Goal: Check status: Check status

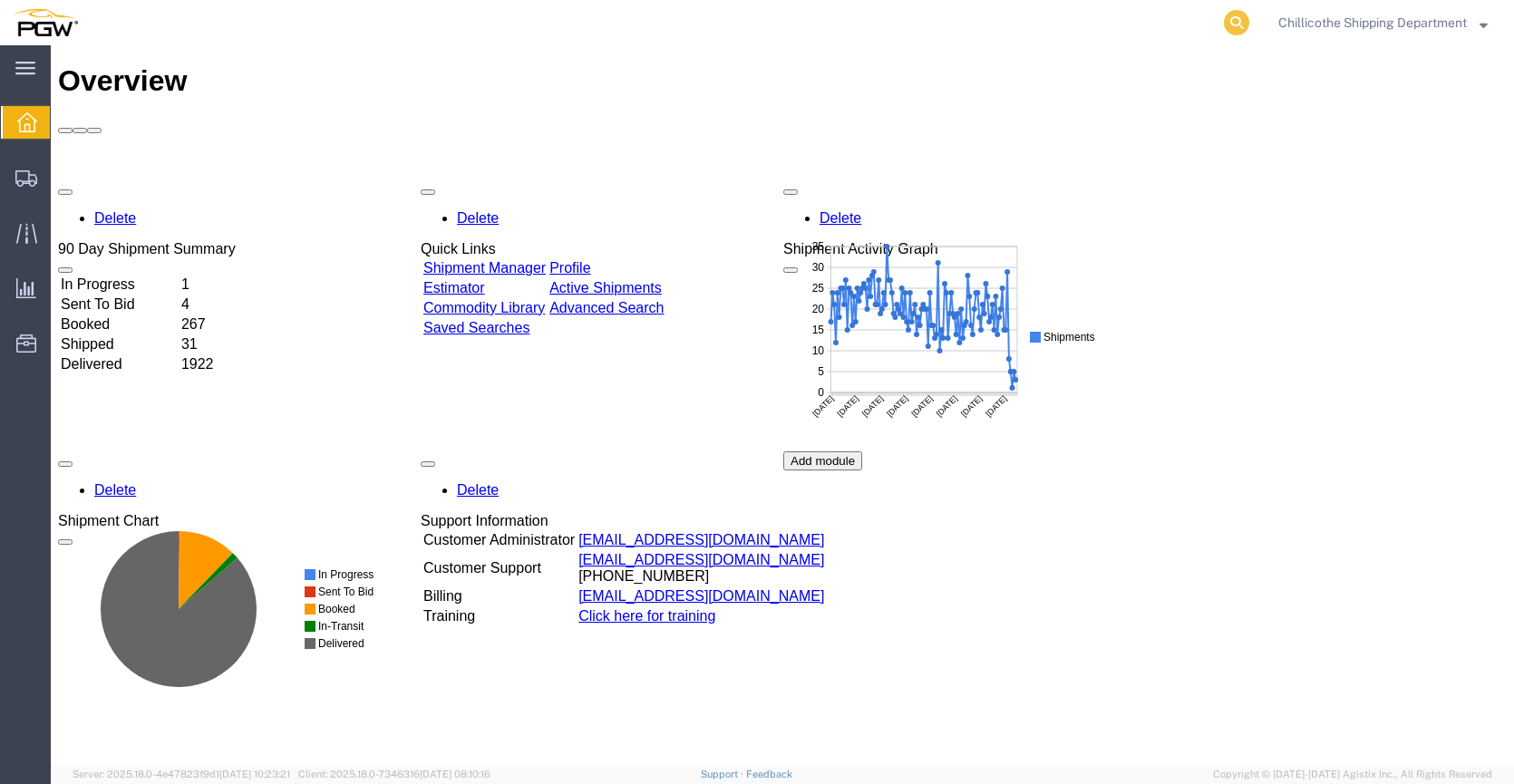
click at [1239, 23] on icon at bounding box center [1236, 23] width 26 height 26
paste input "667538"
type input "667538"
click at [1230, 24] on icon at bounding box center [1236, 23] width 26 height 26
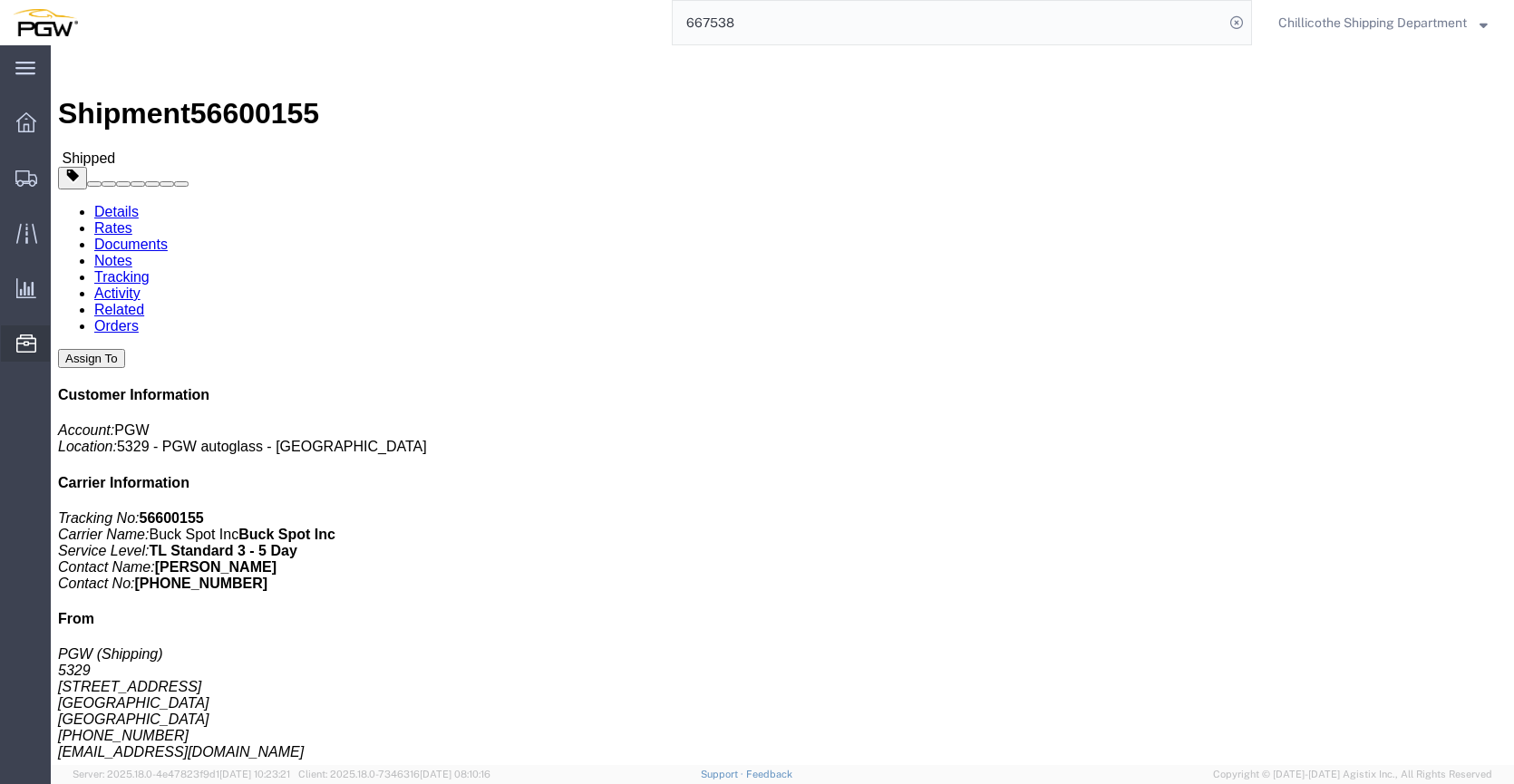
click at [0, 0] on span "Location Appointment" at bounding box center [0, 0] width 0 height 0
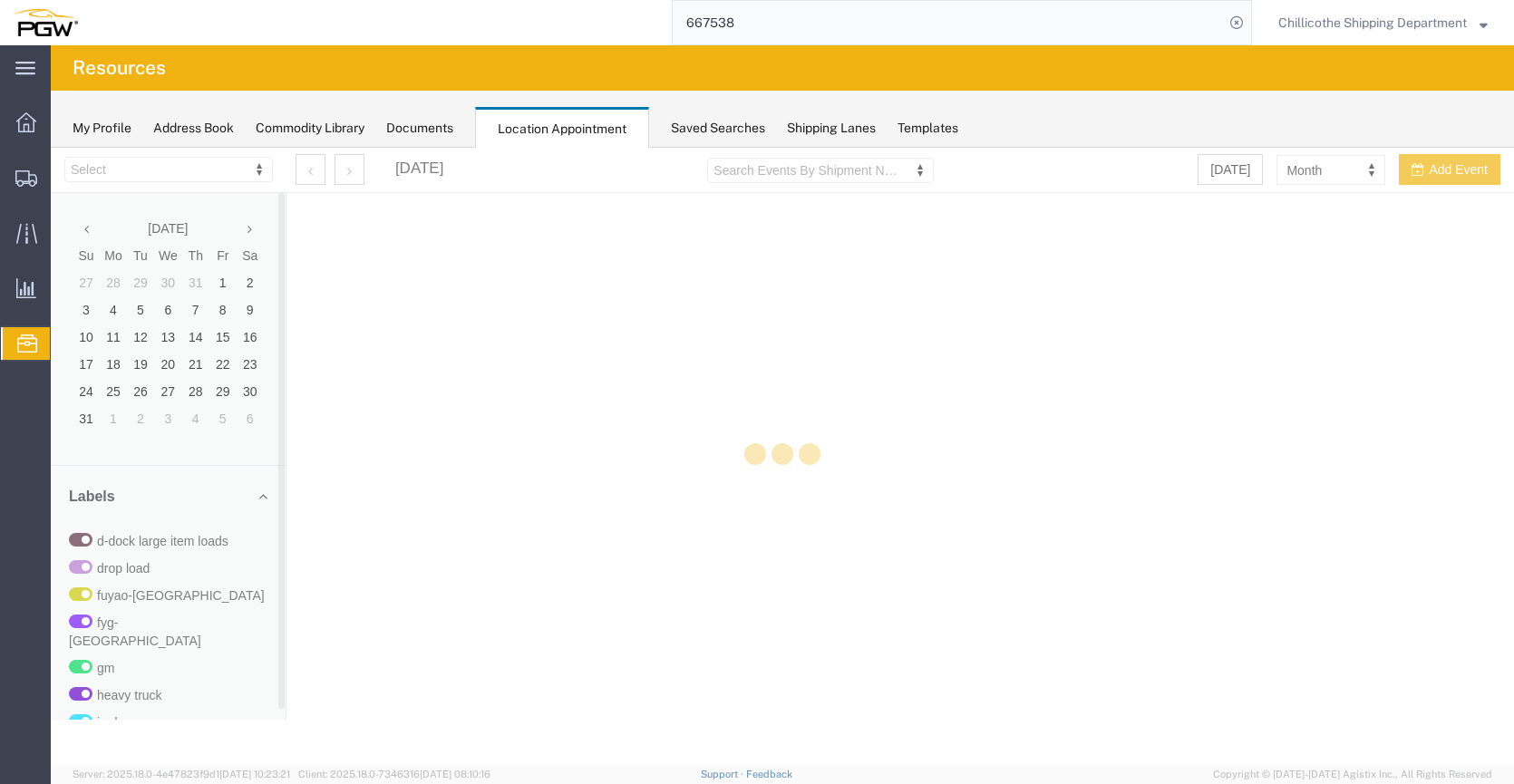
select select "28253"
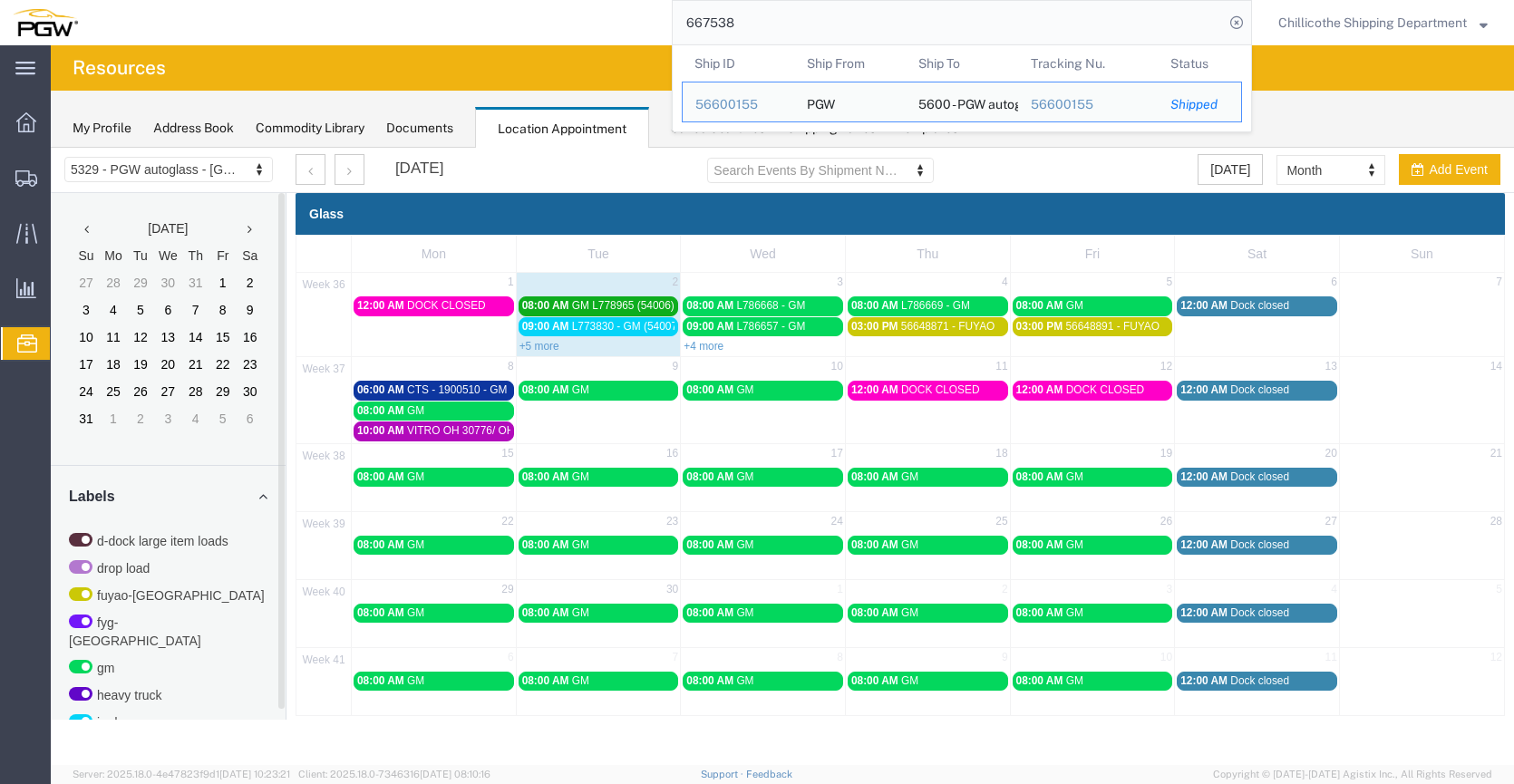
click at [1121, 22] on input "667538" at bounding box center [948, 23] width 551 height 43
click at [705, 108] on div "56600155" at bounding box center [738, 105] width 86 height 19
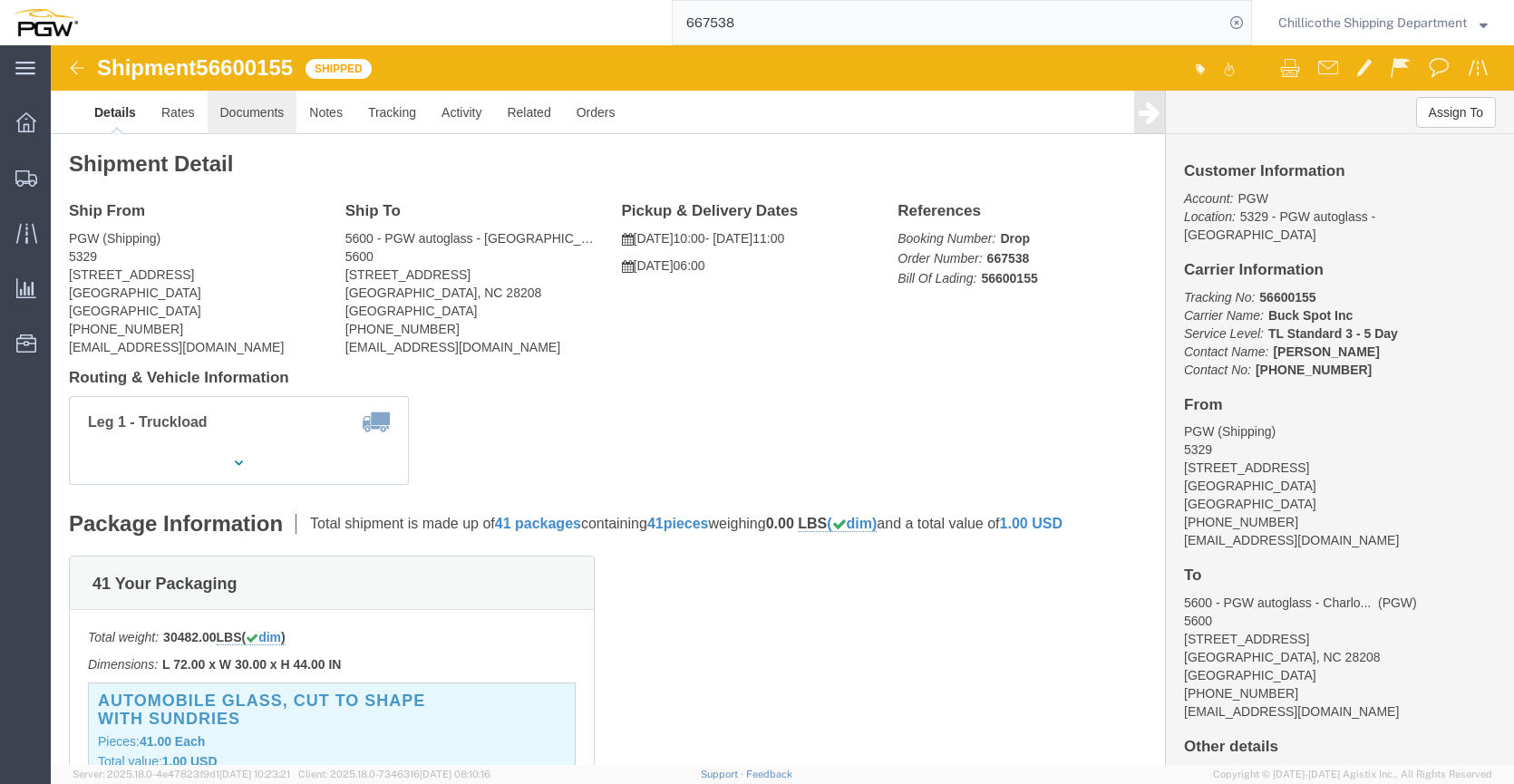
click link "Documents"
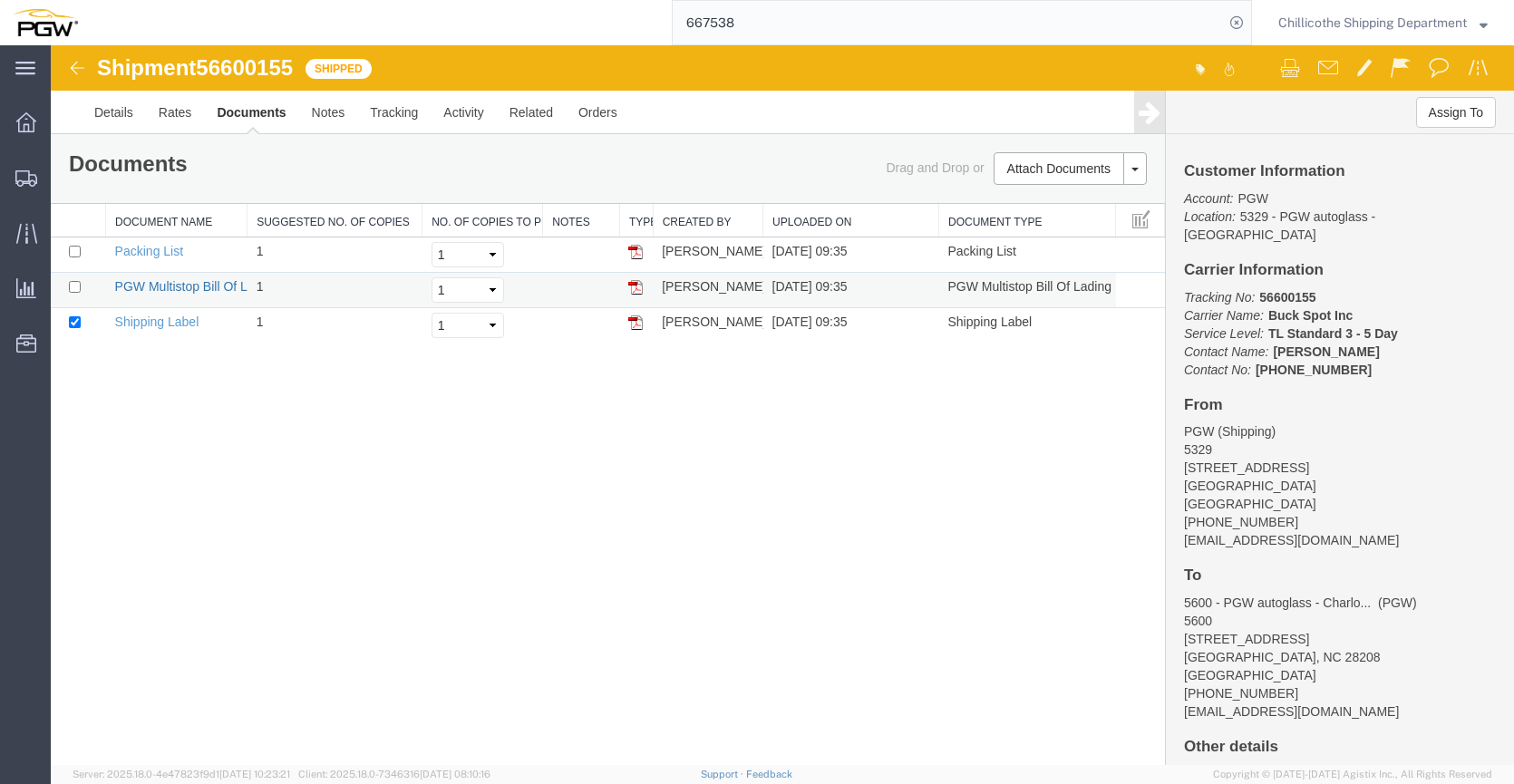
click at [144, 285] on link "PGW Multistop Bill Of Lading" at bounding box center [198, 285] width 164 height 14
